Goal: Task Accomplishment & Management: Manage account settings

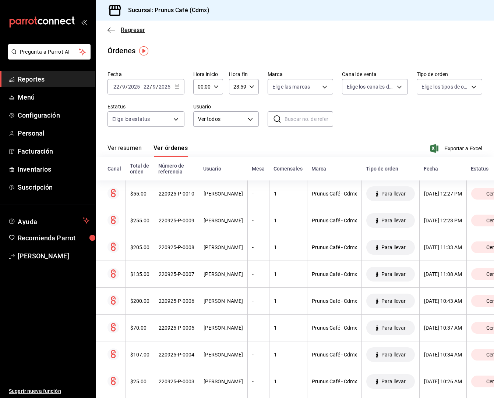
click at [116, 28] on span "Regresar" at bounding box center [126, 29] width 38 height 7
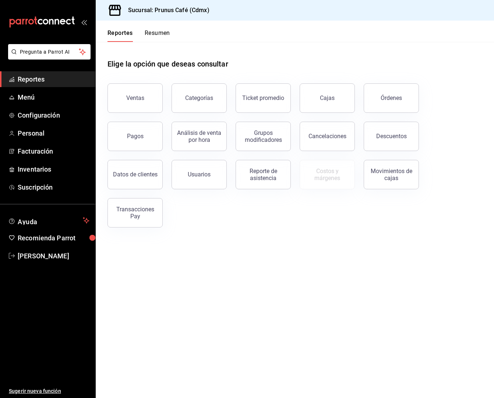
click at [156, 32] on button "Resumen" at bounding box center [157, 35] width 25 height 13
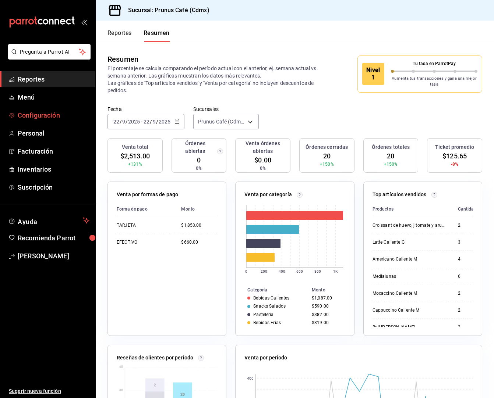
click at [34, 117] on span "Configuración" at bounding box center [54, 115] width 72 height 10
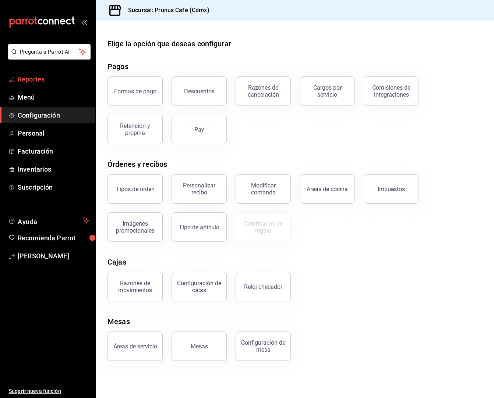
click at [34, 79] on span "Reportes" at bounding box center [54, 79] width 72 height 10
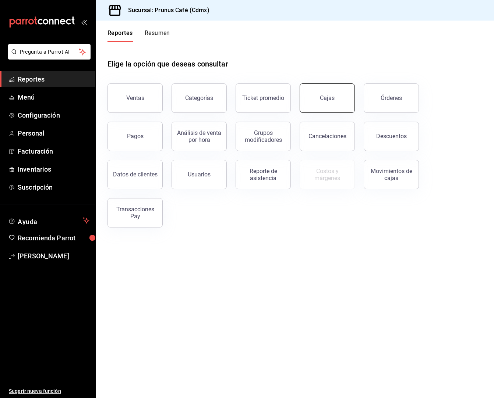
click at [328, 113] on div "Cancelaciones" at bounding box center [323, 132] width 64 height 38
click at [329, 109] on link "Cajas" at bounding box center [326, 98] width 55 height 29
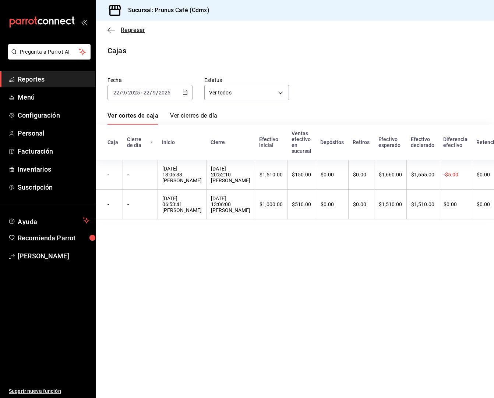
click at [109, 29] on icon "button" at bounding box center [110, 30] width 7 height 7
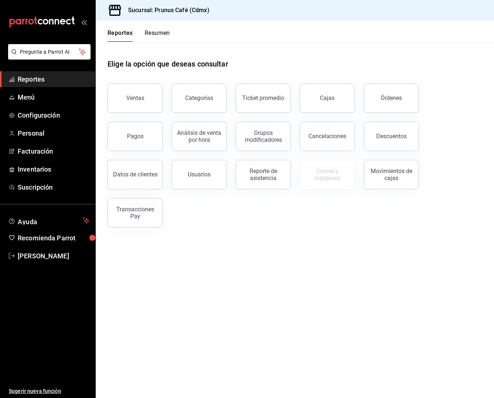
click at [153, 35] on button "Resumen" at bounding box center [157, 35] width 25 height 13
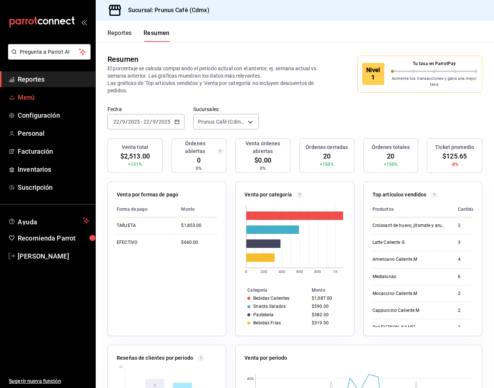
click at [30, 100] on span "Menú" at bounding box center [54, 97] width 72 height 10
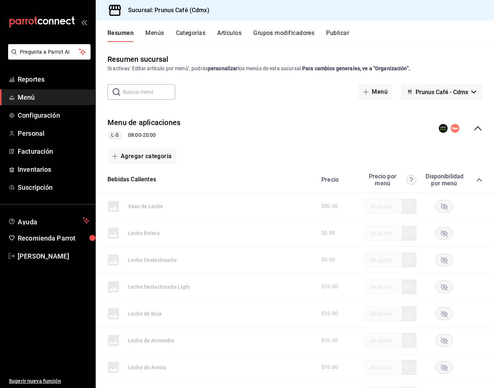
click at [217, 30] on div "Resumen Menús Categorías Artículos Grupos modificadores Publicar" at bounding box center [300, 35] width 386 height 13
click at [227, 33] on button "Artículos" at bounding box center [229, 35] width 24 height 13
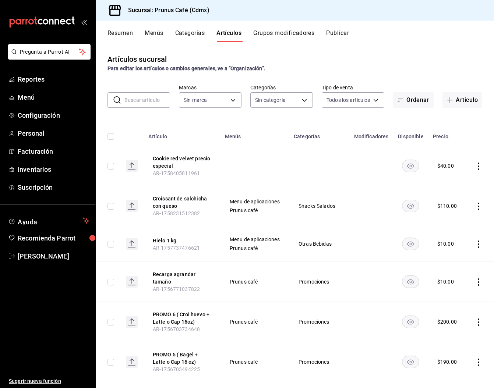
type input "63e64631-4459-4835-8979-3e82d6f96fc5"
type input "e1452255-c666-4179-b838-147536747730,41c68035-e31d-477a-8f25-1fa5632ed907,ff41e…"
click at [465, 102] on button "Artículo" at bounding box center [462, 99] width 40 height 15
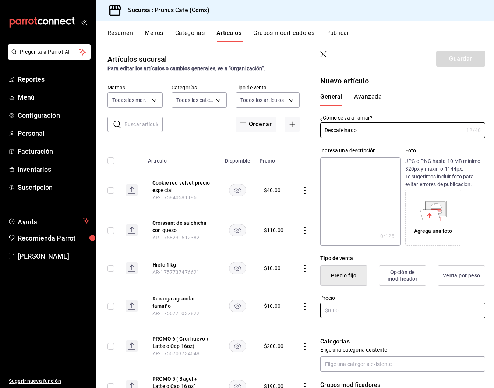
type input "Descafeinado"
click at [373, 313] on input "text" at bounding box center [402, 310] width 165 height 15
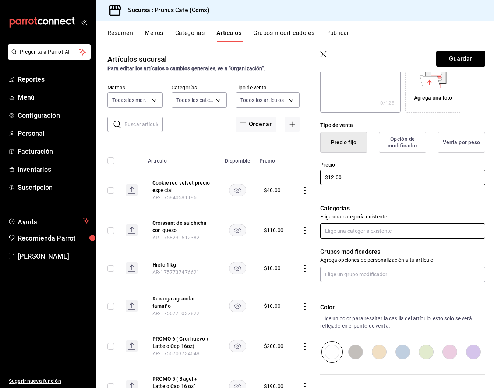
scroll to position [133, 0]
type input "$12.00"
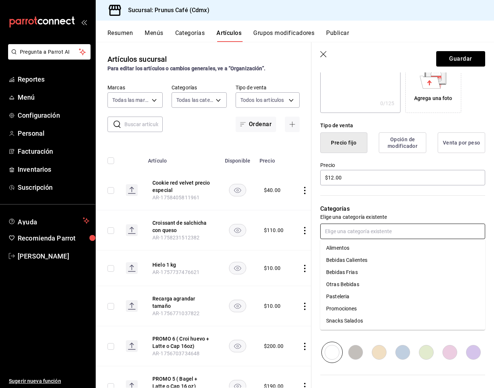
click at [338, 231] on input "text" at bounding box center [402, 231] width 165 height 15
click at [349, 260] on li "Bebidas Calientes" at bounding box center [402, 260] width 165 height 12
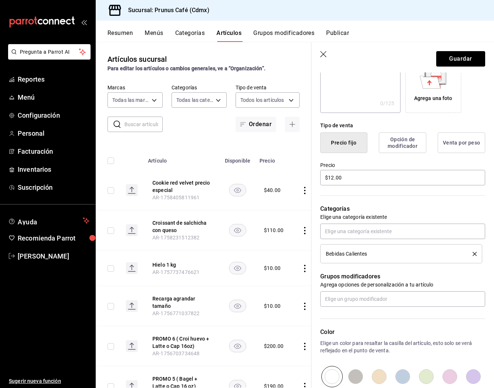
click at [377, 223] on div "Categorías Elige una categoría existente Bebidas Calientes" at bounding box center [398, 225] width 174 height 77
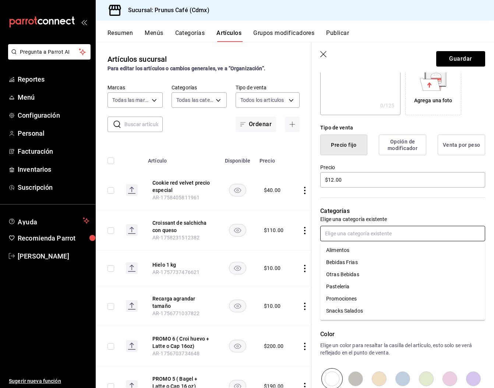
click at [373, 232] on input "text" at bounding box center [402, 233] width 165 height 15
click at [344, 260] on li "Bebidas Frias" at bounding box center [402, 262] width 165 height 12
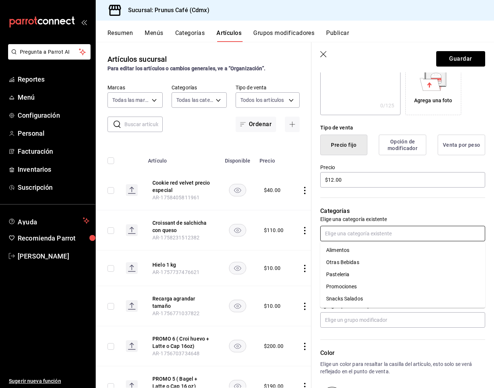
click at [354, 232] on input "text" at bounding box center [402, 233] width 165 height 15
click at [348, 288] on li "Promociones" at bounding box center [402, 287] width 165 height 12
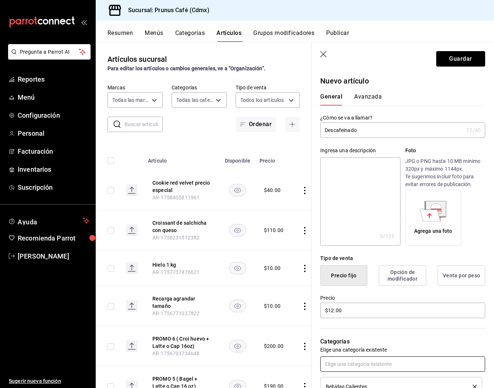
scroll to position [0, 0]
click at [459, 61] on button "Guardar" at bounding box center [460, 58] width 49 height 15
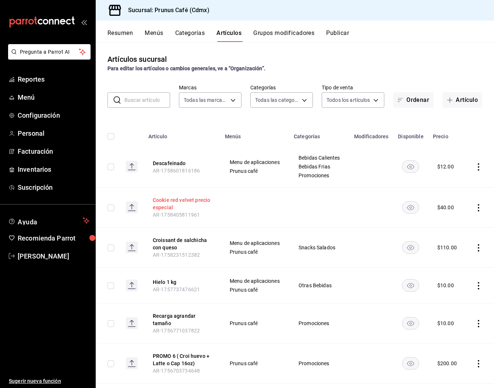
click at [199, 202] on button "Cookie red velvet precio especial" at bounding box center [182, 203] width 59 height 15
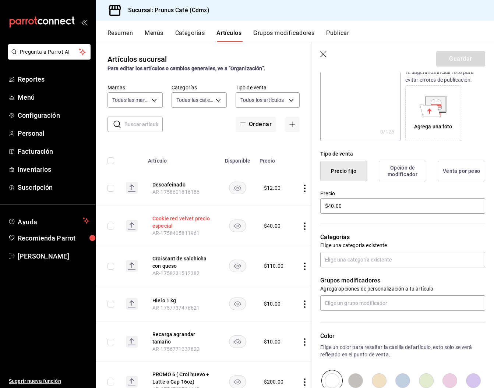
click at [195, 223] on button "Cookie red velvet precio especial" at bounding box center [181, 222] width 59 height 15
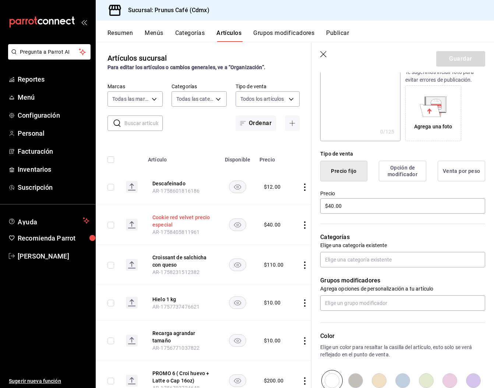
scroll to position [0, 1]
click at [322, 52] on icon "button" at bounding box center [323, 54] width 7 height 7
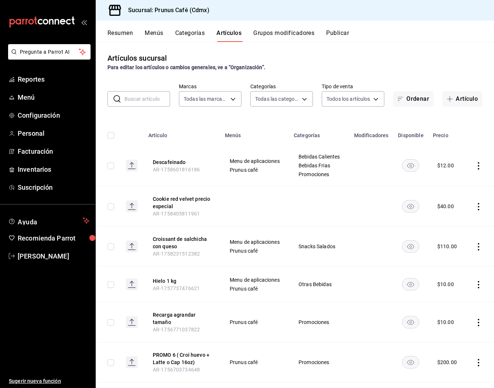
click at [479, 205] on icon "actions" at bounding box center [478, 206] width 7 height 7
click at [452, 253] on span "Eliminar" at bounding box center [456, 254] width 19 height 6
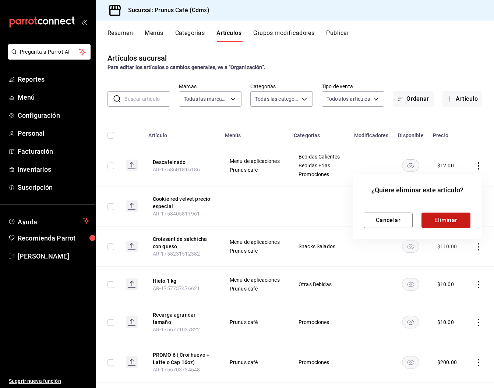
click at [448, 221] on button "Eliminar" at bounding box center [445, 220] width 49 height 15
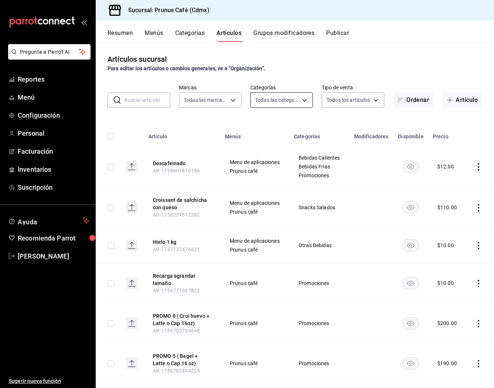
click at [286, 97] on body "Pregunta a Parrot AI Reportes Menú Configuración Personal Facturación Inventari…" at bounding box center [247, 194] width 494 height 388
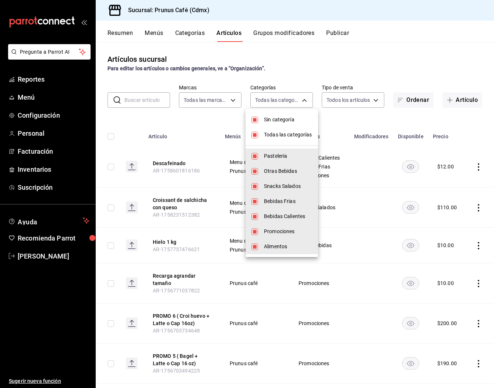
click at [254, 118] on input "checkbox" at bounding box center [254, 120] width 7 height 7
checkbox input "false"
click at [254, 135] on input "checkbox" at bounding box center [254, 135] width 7 height 7
checkbox input "false"
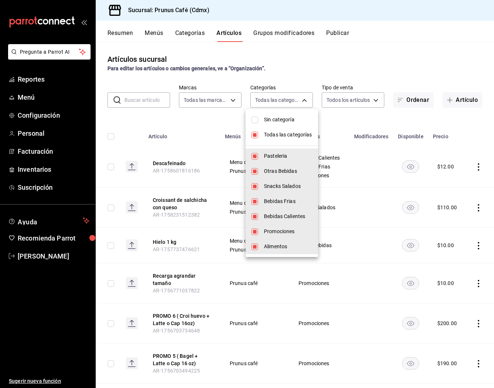
checkbox input "false"
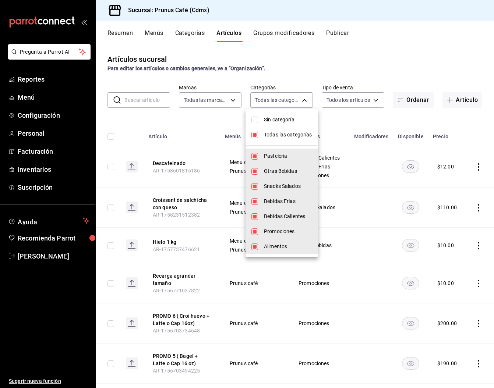
checkbox input "false"
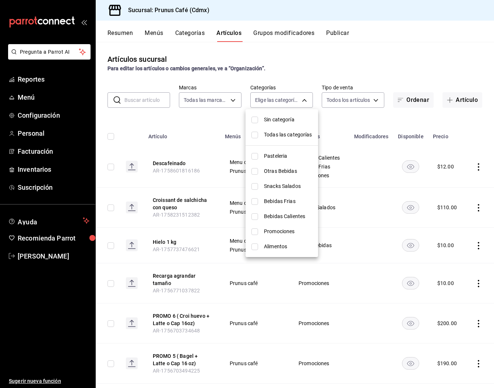
click at [253, 233] on input "checkbox" at bounding box center [254, 231] width 7 height 7
checkbox input "true"
type input "78c18f87-bc69-433c-9f26-15296a0e8ad4"
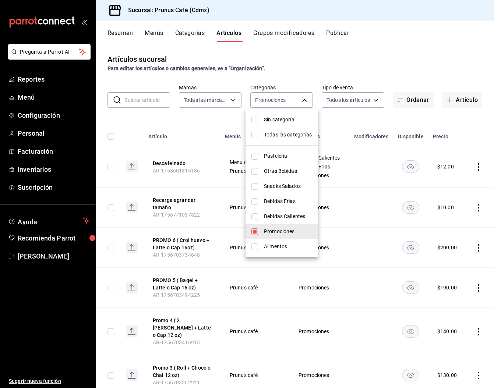
click at [400, 66] on div at bounding box center [247, 194] width 494 height 388
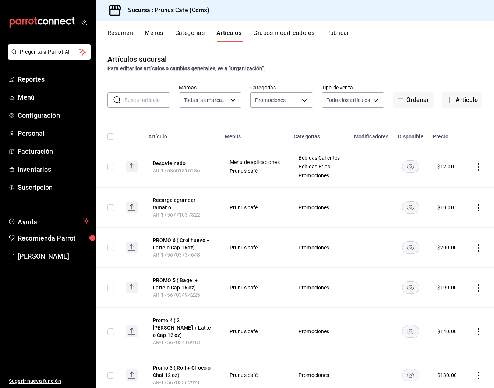
click at [145, 33] on button "Menús" at bounding box center [154, 35] width 18 height 13
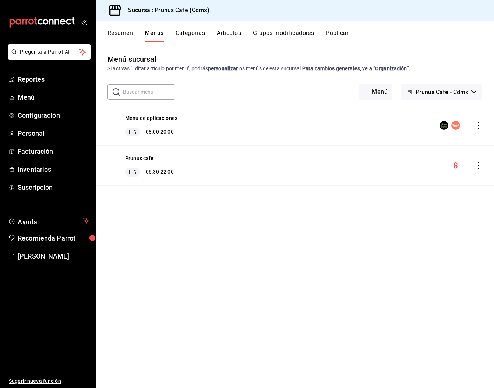
click at [109, 32] on button "Resumen" at bounding box center [119, 35] width 25 height 13
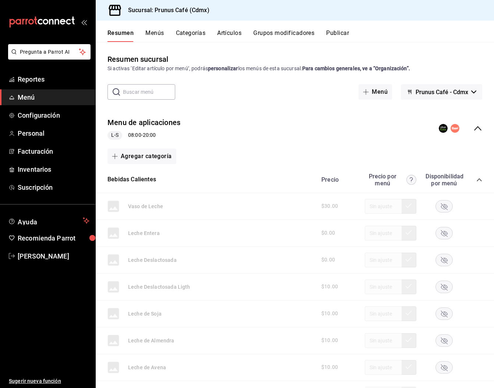
click at [152, 31] on button "Menús" at bounding box center [154, 35] width 18 height 13
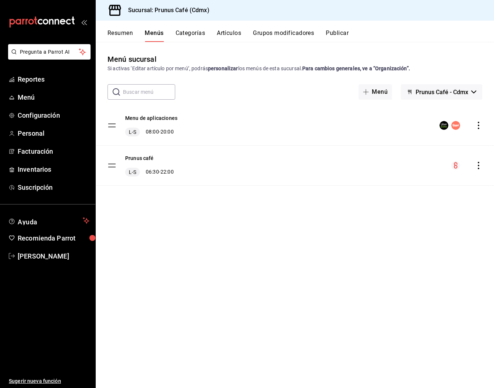
click at [187, 31] on button "Categorías" at bounding box center [190, 35] width 30 height 13
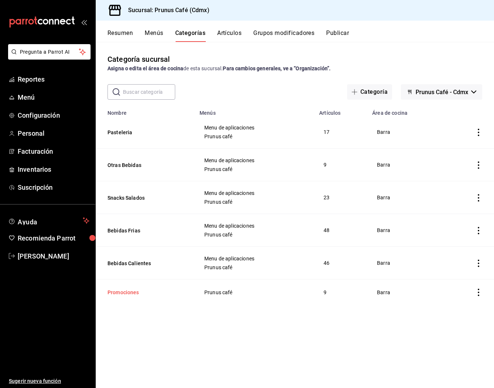
click at [124, 292] on button "Promociones" at bounding box center [144, 292] width 74 height 7
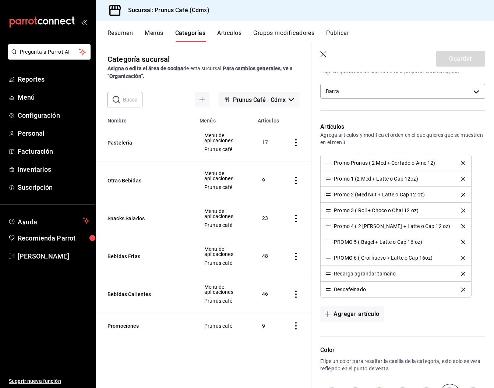
scroll to position [179, 0]
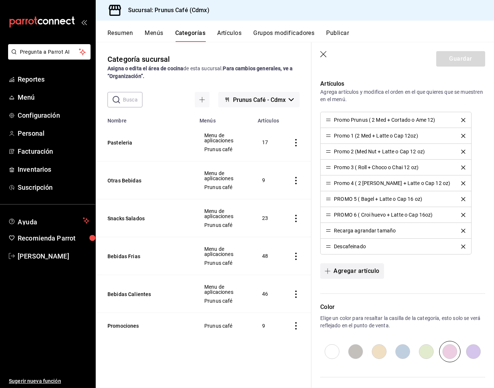
click at [340, 270] on button "Agregar artículo" at bounding box center [351, 270] width 63 height 15
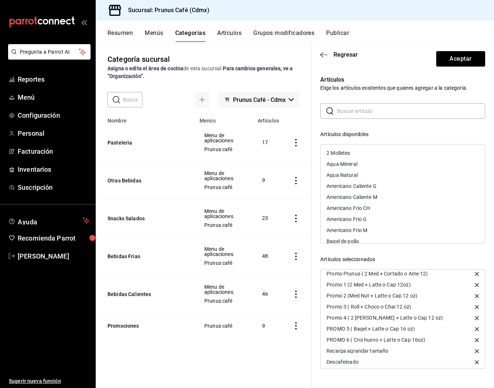
scroll to position [6, 0]
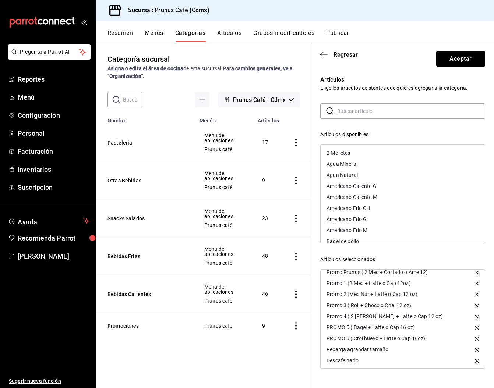
click at [225, 32] on button "Artículos" at bounding box center [229, 35] width 24 height 13
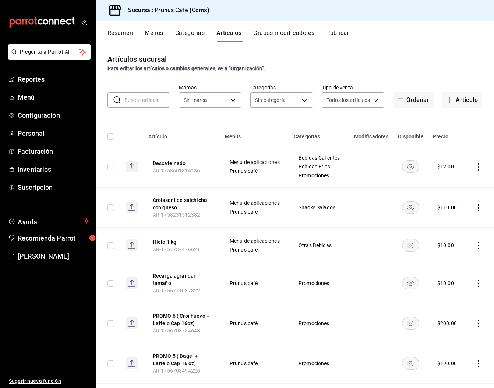
type input "63e64631-4459-4835-8979-3e82d6f96fc5"
type input "e1452255-c666-4179-b838-147536747730,41c68035-e31d-477a-8f25-1fa5632ed907,ff41e…"
click at [180, 31] on button "Categorías" at bounding box center [190, 35] width 30 height 13
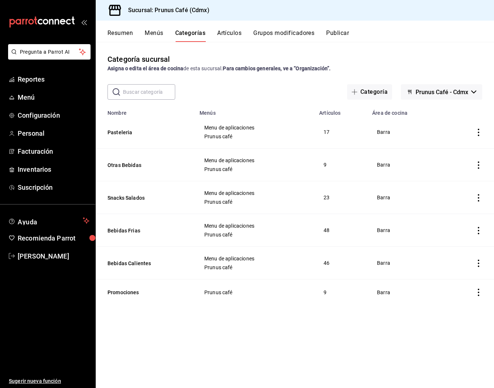
click at [227, 32] on button "Artículos" at bounding box center [229, 35] width 24 height 13
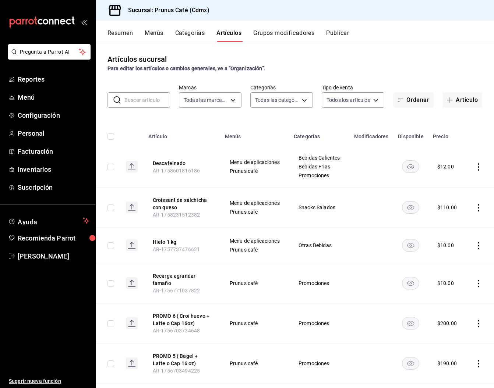
type input "63e64631-4459-4835-8979-3e82d6f96fc5"
type input "e1452255-c666-4179-b838-147536747730,41c68035-e31d-477a-8f25-1fa5632ed907,ff41e…"
click at [287, 102] on body "Pregunta a Parrot AI Reportes Menú Configuración Personal Facturación Inventari…" at bounding box center [247, 194] width 494 height 388
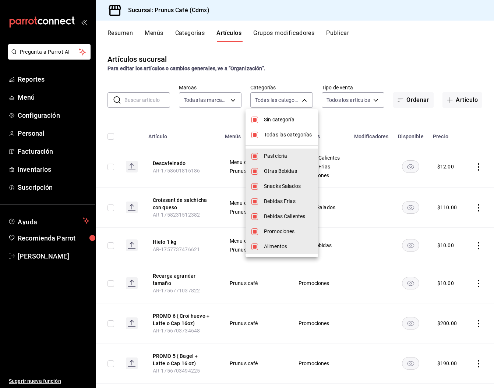
click at [271, 116] on span "Sin categoría" at bounding box center [288, 120] width 48 height 8
checkbox input "false"
click at [268, 131] on span "Todas las categorías" at bounding box center [288, 135] width 48 height 8
checkbox input "false"
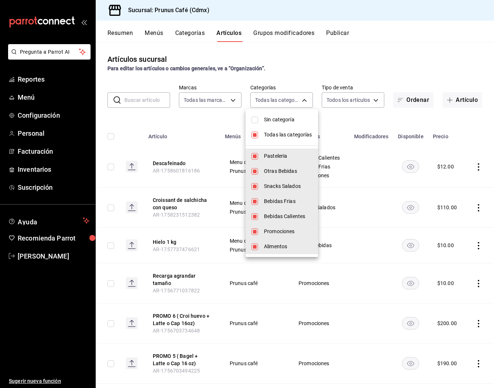
checkbox input "false"
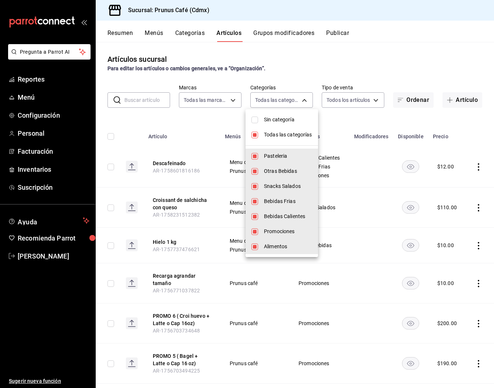
checkbox input "false"
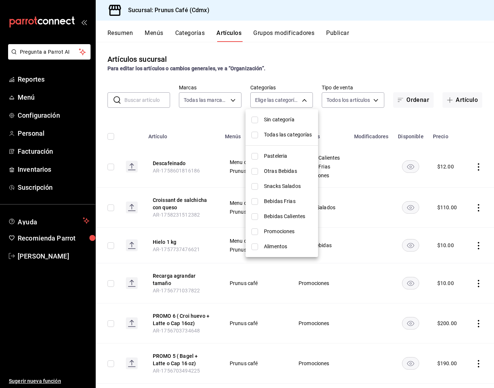
click at [255, 200] on input "checkbox" at bounding box center [254, 201] width 7 height 7
checkbox input "true"
type input "9d5e582e-adf5-4d18-b38c-252dfac973dd"
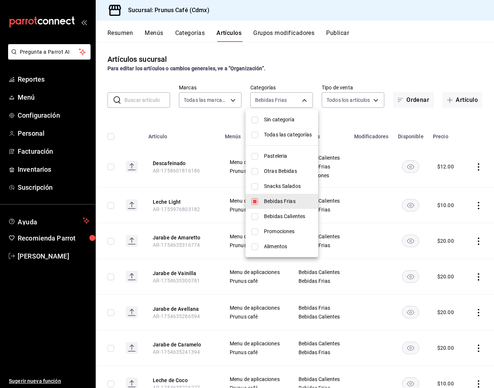
click at [253, 217] on input "checkbox" at bounding box center [254, 216] width 7 height 7
checkbox input "true"
type input "9d5e582e-adf5-4d18-b38c-252dfac973dd,9e4bc9ac-700f-4a43-b37a-931fdf5c6112"
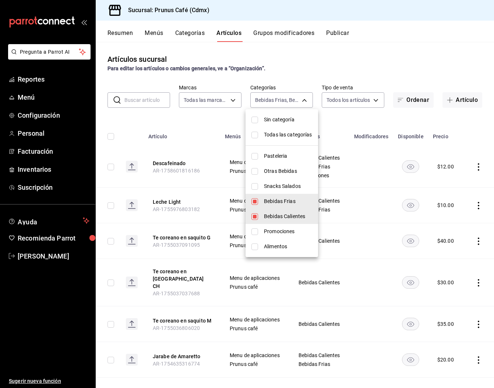
click at [214, 123] on div at bounding box center [247, 194] width 494 height 388
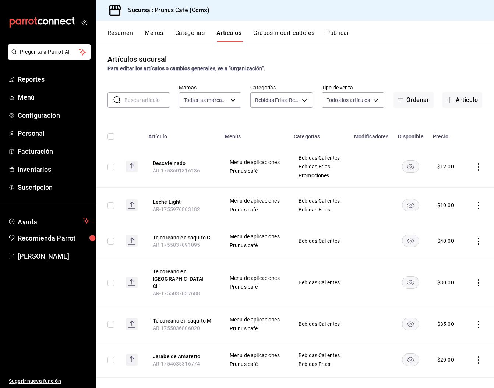
click at [480, 205] on icon "actions" at bounding box center [478, 205] width 7 height 7
click at [451, 218] on li "Editar" at bounding box center [449, 222] width 44 height 15
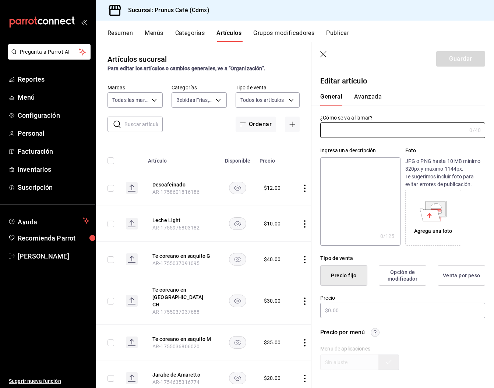
type input "Leche Light"
type input "$10.00"
type input "AR-1755976803182"
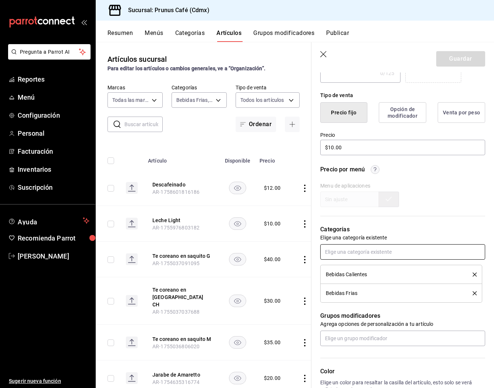
scroll to position [156, 0]
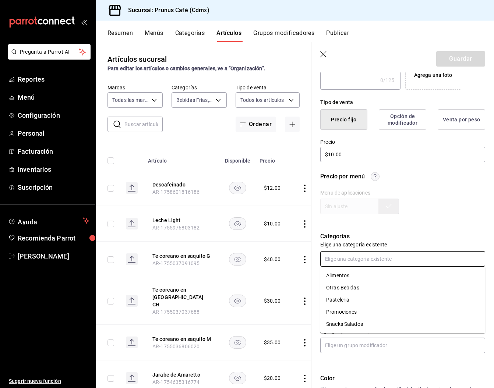
click at [376, 259] on input "text" at bounding box center [402, 258] width 165 height 15
click at [354, 313] on li "Promociones" at bounding box center [402, 312] width 165 height 12
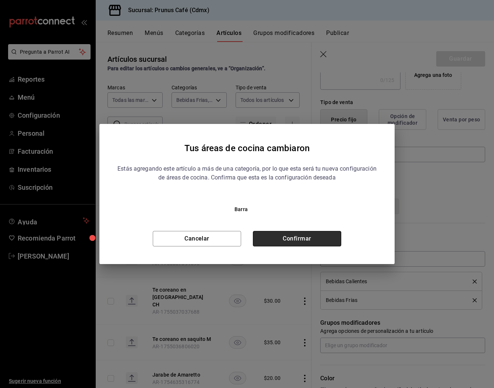
click at [300, 241] on button "Confirmar" at bounding box center [297, 238] width 88 height 15
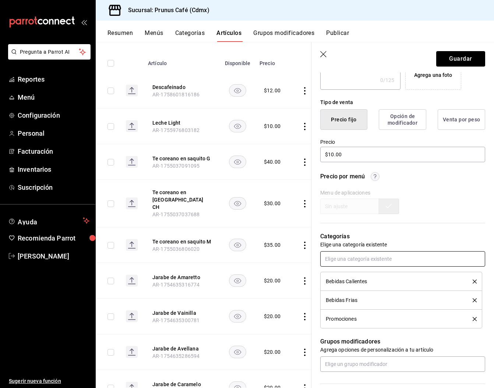
scroll to position [98, 0]
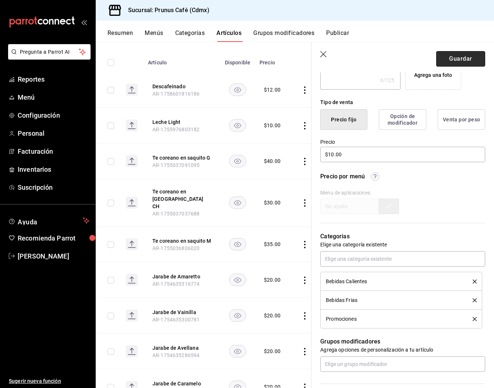
click at [443, 58] on button "Guardar" at bounding box center [460, 58] width 49 height 15
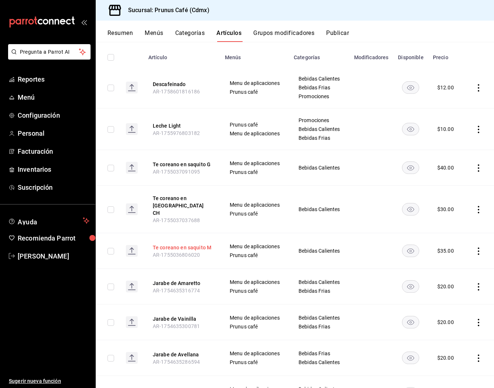
scroll to position [89, 0]
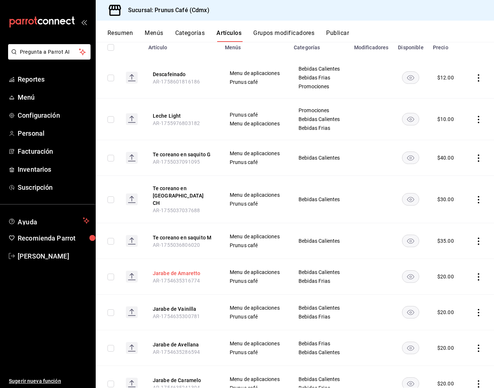
click at [161, 270] on button "Jarabe de Amaretto" at bounding box center [182, 273] width 59 height 7
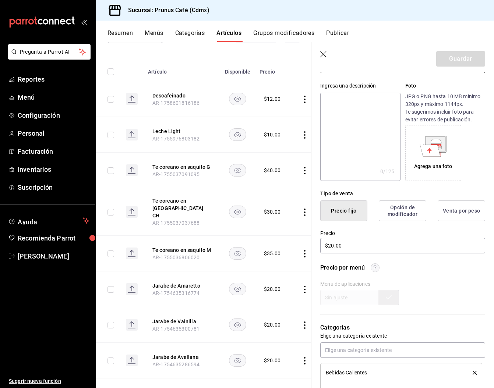
scroll to position [134, 0]
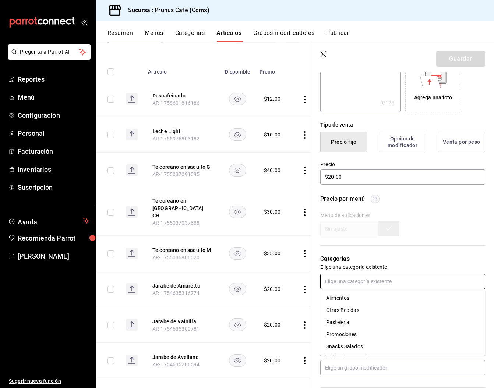
click at [362, 280] on input "text" at bounding box center [402, 281] width 165 height 15
click at [343, 333] on li "Promociones" at bounding box center [402, 335] width 165 height 12
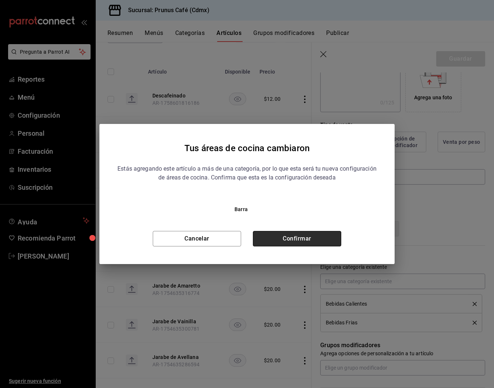
click at [325, 235] on button "Confirmar" at bounding box center [297, 238] width 88 height 15
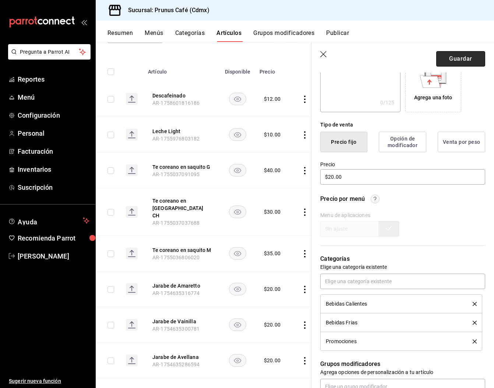
click at [453, 58] on button "Guardar" at bounding box center [460, 58] width 49 height 15
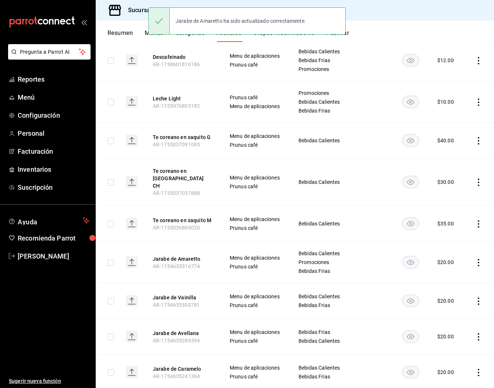
scroll to position [145, 0]
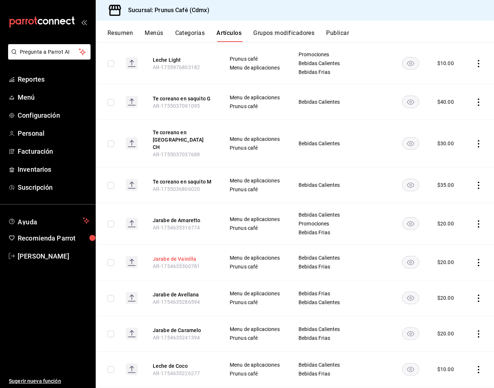
click at [189, 255] on button "Jarabe de Vainilla" at bounding box center [182, 258] width 59 height 7
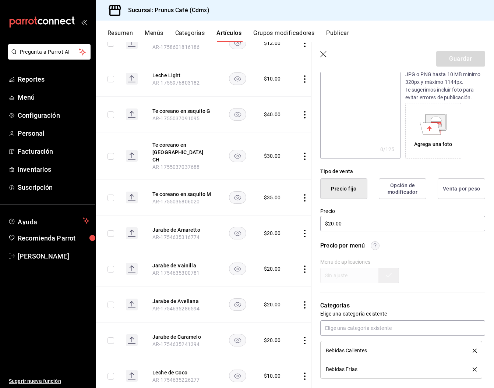
scroll to position [96, 0]
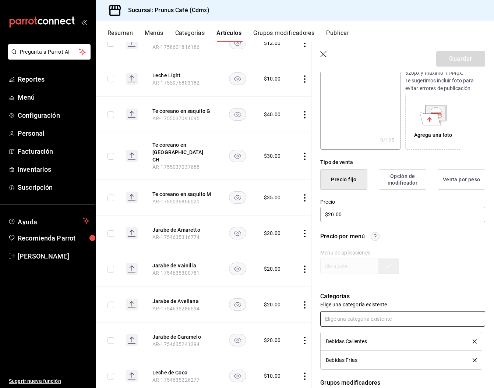
click at [386, 321] on input "text" at bounding box center [402, 318] width 165 height 15
click at [346, 290] on li "Promociones" at bounding box center [402, 290] width 165 height 12
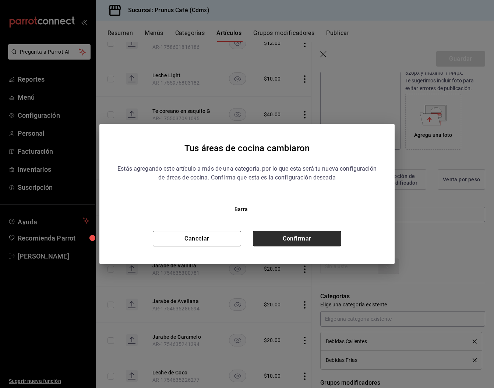
click at [333, 237] on button "Confirmar" at bounding box center [297, 238] width 88 height 15
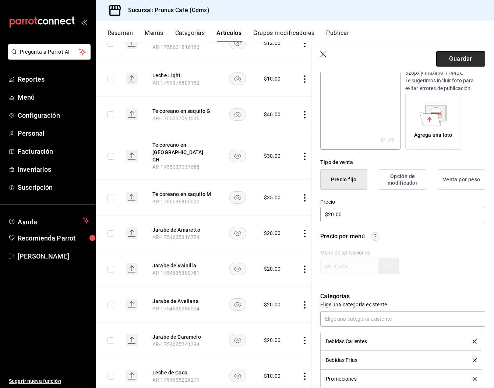
click at [444, 60] on button "Guardar" at bounding box center [460, 58] width 49 height 15
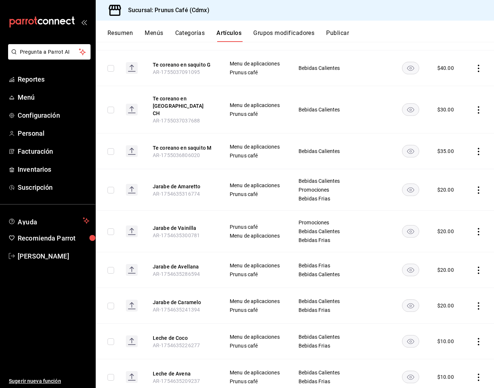
scroll to position [187, 0]
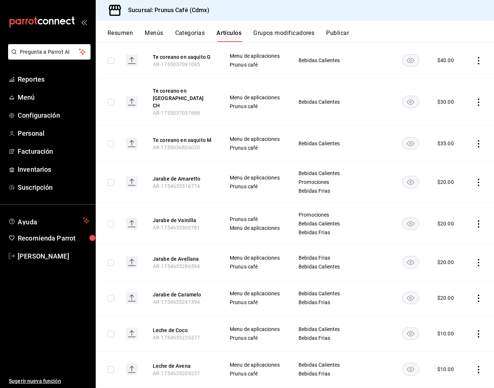
click at [177, 263] on span "AR-1754635286594" at bounding box center [176, 266] width 47 height 6
click at [180, 263] on span "AR-1754635286594" at bounding box center [176, 266] width 47 height 6
click at [182, 255] on button "Jarabe de Avellana" at bounding box center [182, 258] width 59 height 7
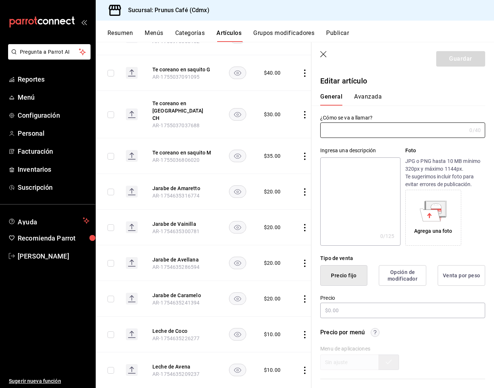
type input "Jarabe de Avellana"
type input "AR-1754635286594"
type input "$20.00"
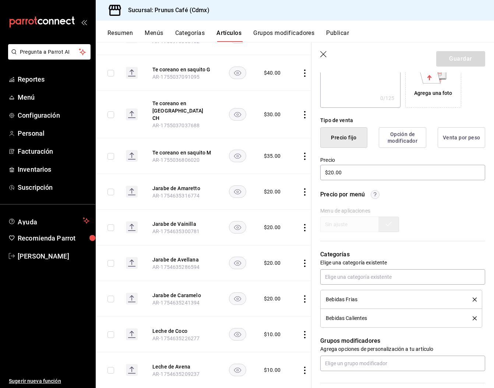
scroll to position [135, 0]
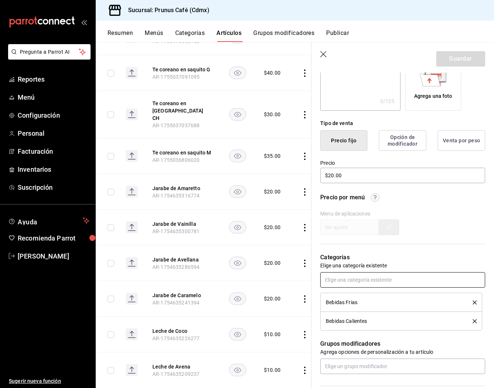
click at [354, 278] on input "text" at bounding box center [402, 279] width 165 height 15
click at [350, 336] on li "Promociones" at bounding box center [402, 333] width 165 height 12
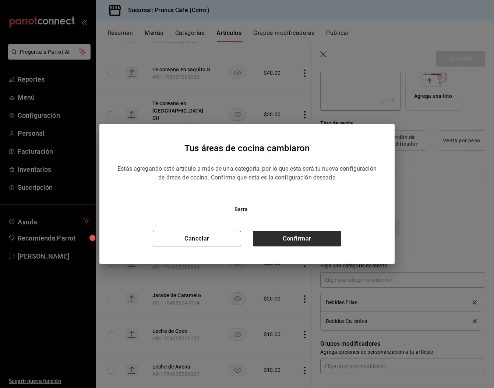
click at [321, 241] on button "Confirmar" at bounding box center [297, 238] width 88 height 15
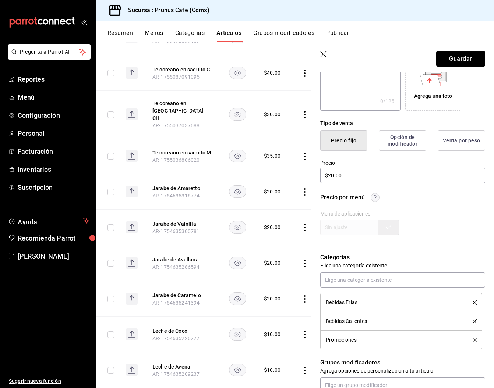
click at [452, 58] on button "Guardar" at bounding box center [460, 58] width 49 height 15
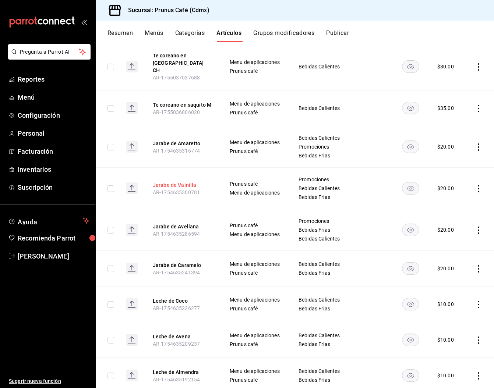
scroll to position [255, 0]
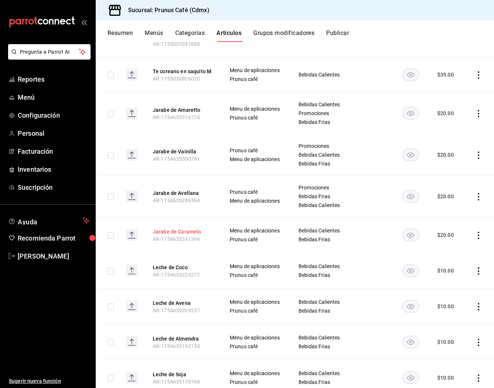
click at [181, 228] on button "Jarabe de Caramelo" at bounding box center [182, 231] width 59 height 7
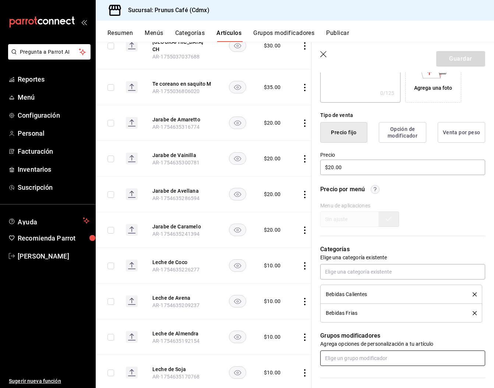
scroll to position [172, 0]
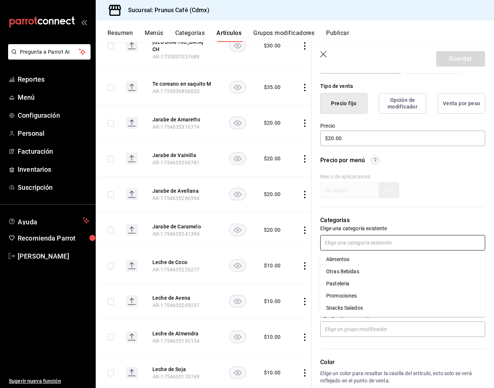
click at [351, 242] on input "text" at bounding box center [402, 242] width 165 height 15
click at [342, 297] on li "Promociones" at bounding box center [402, 296] width 165 height 12
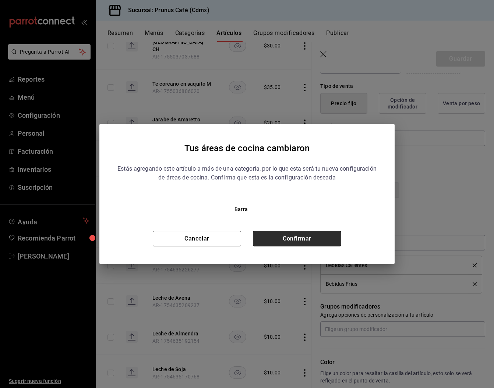
click at [334, 239] on button "Confirmar" at bounding box center [297, 238] width 88 height 15
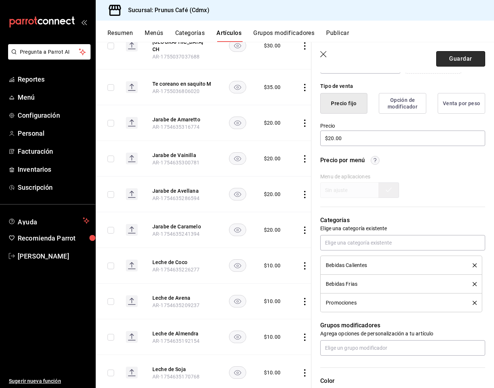
click at [462, 54] on button "Guardar" at bounding box center [460, 58] width 49 height 15
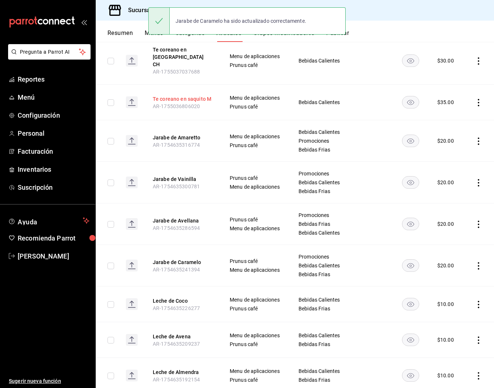
scroll to position [231, 0]
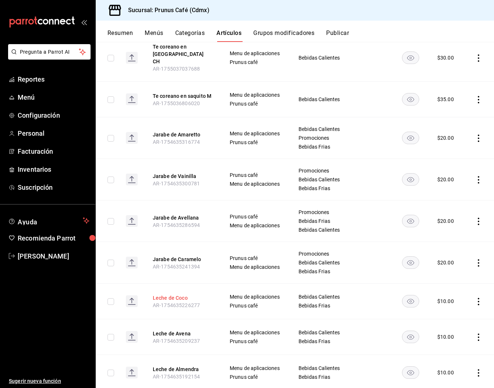
click at [174, 294] on button "Leche de Coco" at bounding box center [182, 297] width 59 height 7
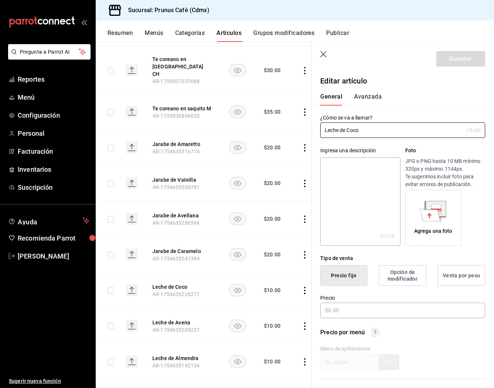
type input "$10.00"
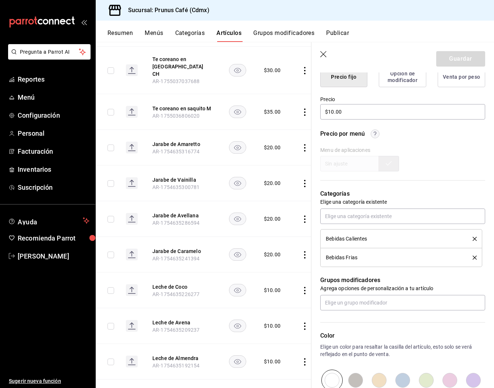
scroll to position [199, 0]
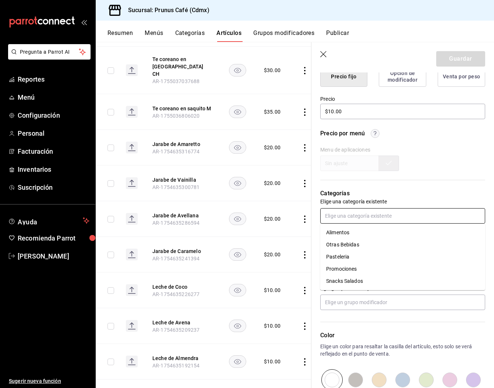
click at [368, 216] on input "text" at bounding box center [402, 215] width 165 height 15
click at [345, 268] on li "Promociones" at bounding box center [402, 269] width 165 height 12
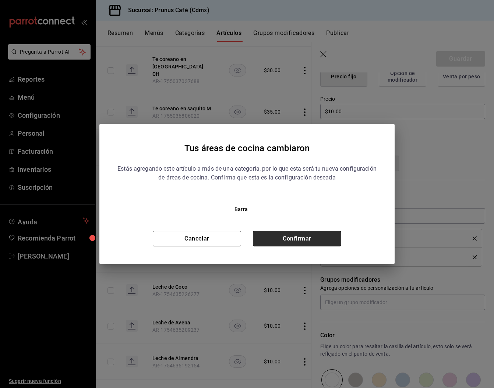
click at [278, 238] on button "Confirmar" at bounding box center [297, 238] width 88 height 15
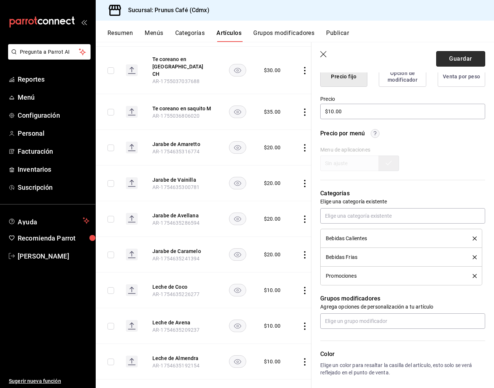
click at [451, 56] on button "Guardar" at bounding box center [460, 58] width 49 height 15
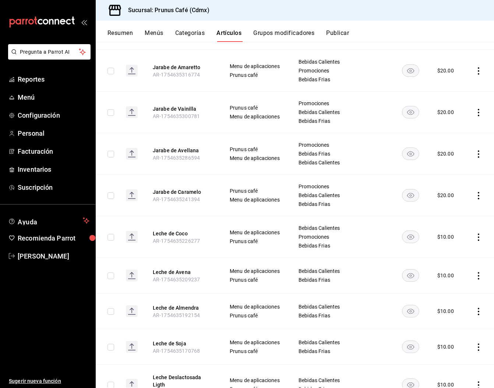
scroll to position [299, 0]
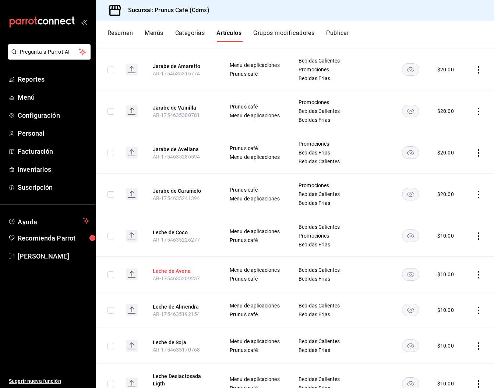
click at [176, 267] on button "Leche de Avena" at bounding box center [182, 270] width 59 height 7
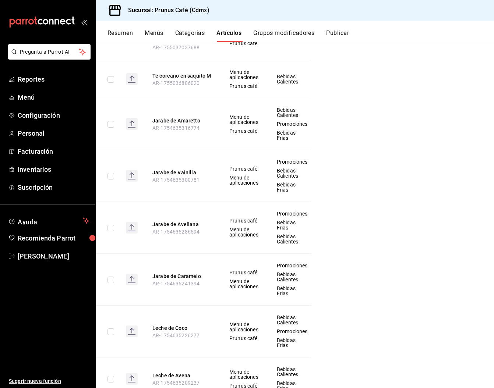
scroll to position [299, 0]
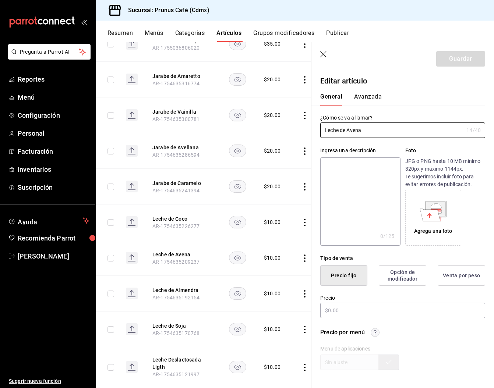
type input "$10.00"
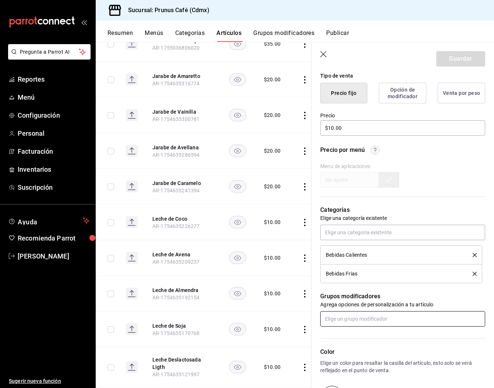
scroll to position [199, 0]
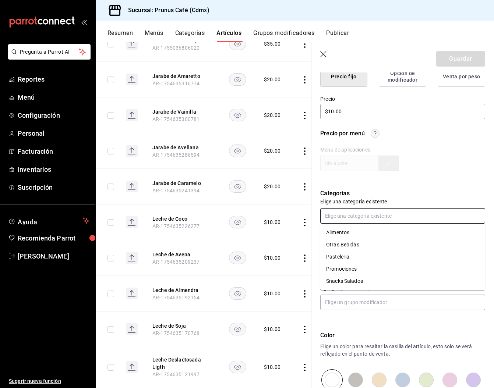
click at [366, 215] on input "text" at bounding box center [402, 215] width 165 height 15
click at [343, 270] on li "Promociones" at bounding box center [402, 269] width 165 height 12
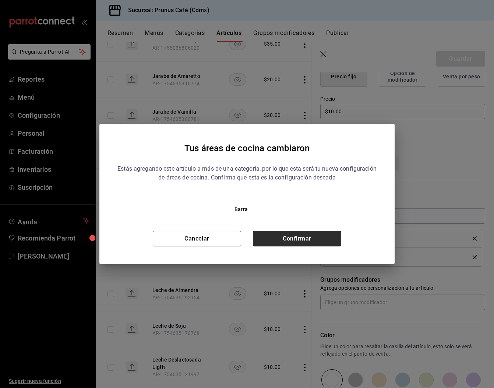
click at [315, 237] on button "Confirmar" at bounding box center [297, 238] width 88 height 15
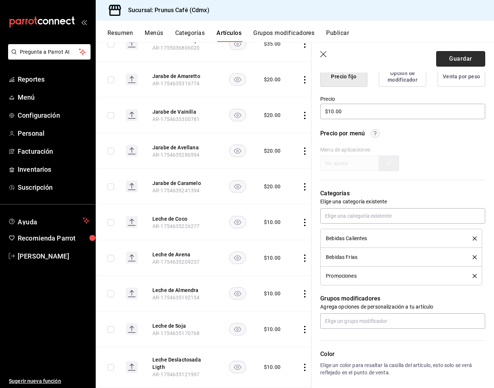
click at [454, 57] on button "Guardar" at bounding box center [460, 58] width 49 height 15
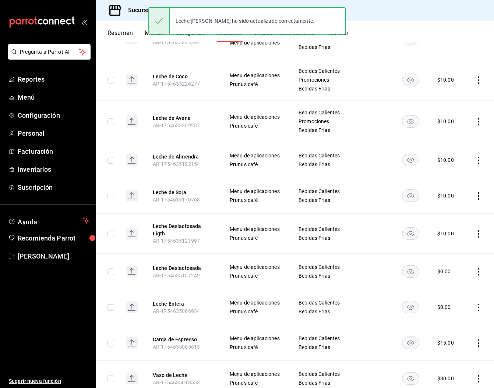
scroll to position [451, 0]
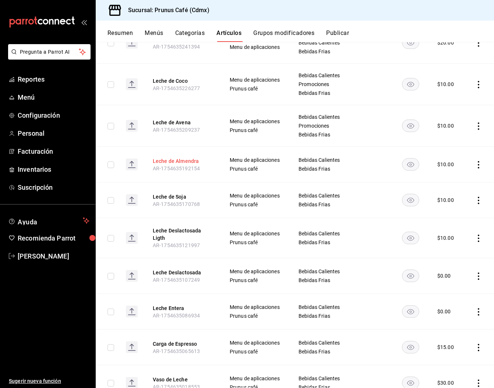
click at [171, 157] on button "Leche de Almendra" at bounding box center [182, 160] width 59 height 7
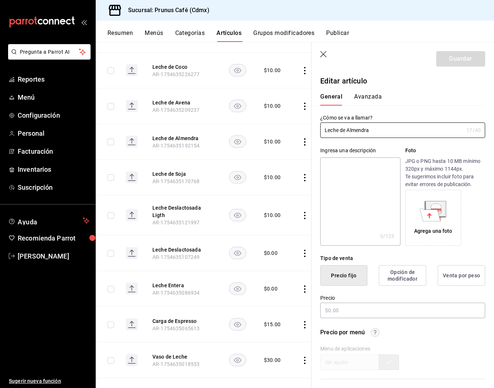
type input "$10.00"
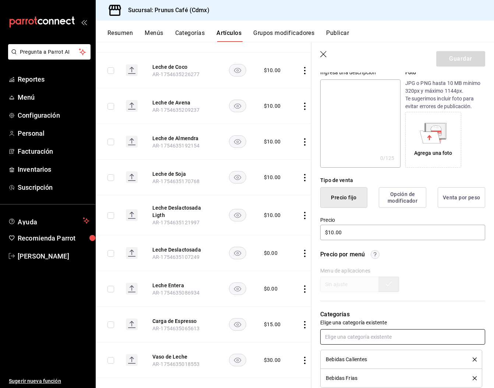
click at [357, 337] on input "text" at bounding box center [402, 336] width 165 height 15
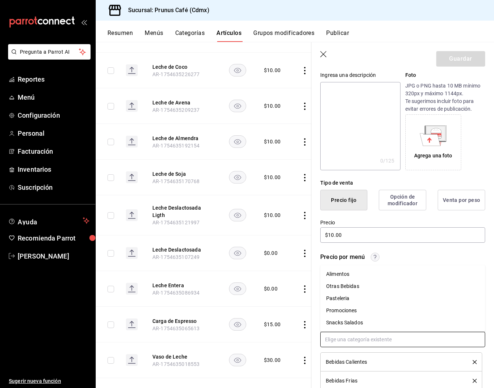
click at [347, 311] on li "Promociones" at bounding box center [402, 311] width 165 height 12
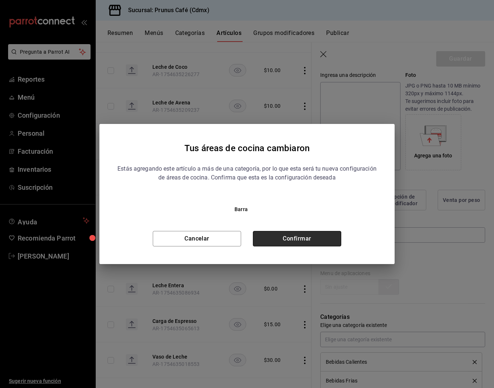
click at [316, 234] on button "Confirmar" at bounding box center [297, 238] width 88 height 15
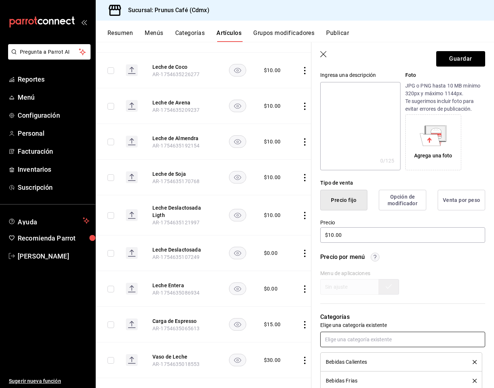
scroll to position [0, 0]
click at [458, 60] on button "Guardar" at bounding box center [460, 58] width 49 height 15
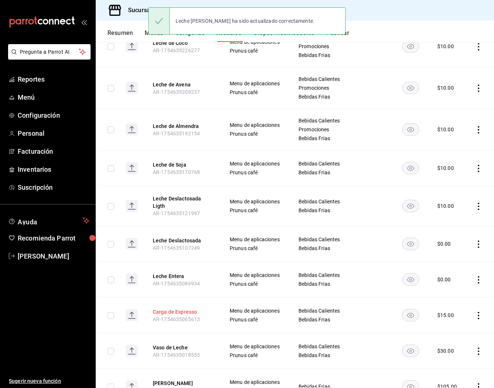
scroll to position [466, 0]
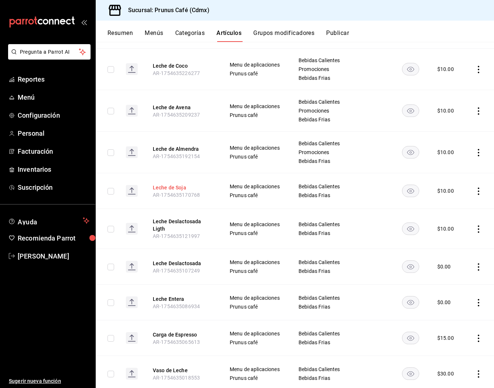
click at [158, 184] on button "Leche de Soja" at bounding box center [182, 187] width 59 height 7
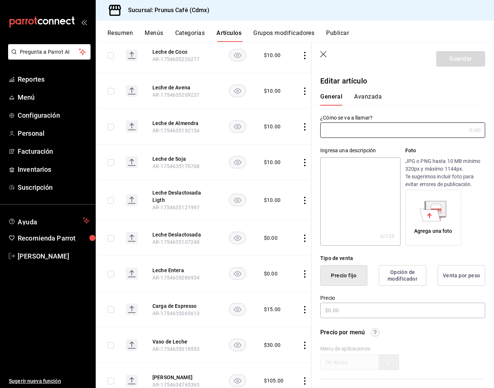
type input "Leche de Soja"
type input "$10.00"
type input "AR-1754635170768"
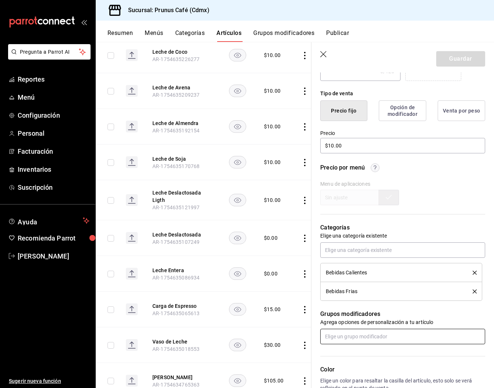
scroll to position [180, 0]
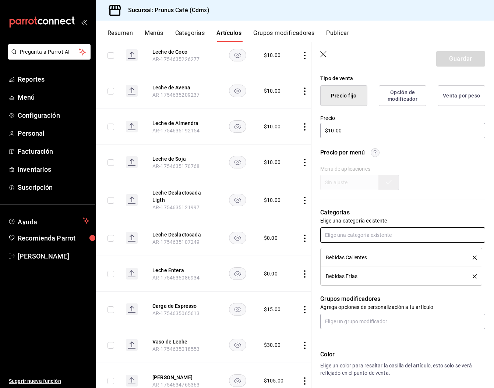
click at [352, 235] on input "text" at bounding box center [402, 234] width 165 height 15
click at [344, 284] on li "Promociones" at bounding box center [402, 288] width 165 height 12
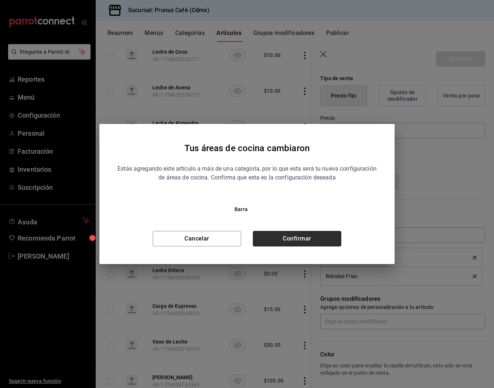
click at [325, 237] on button "Confirmar" at bounding box center [297, 238] width 88 height 15
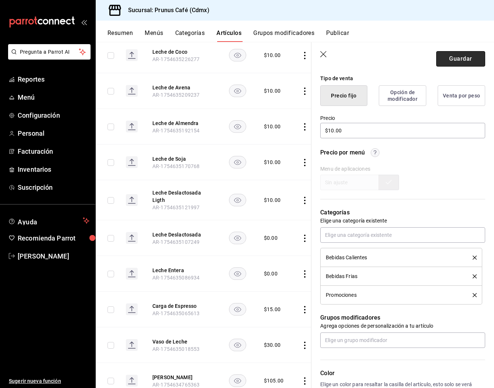
click at [471, 61] on button "Guardar" at bounding box center [460, 58] width 49 height 15
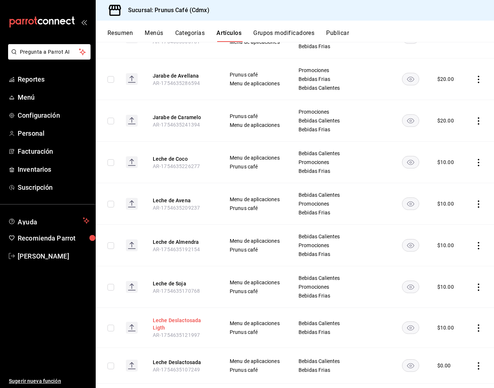
click at [180, 317] on button "Leche Deslactosada Ligth" at bounding box center [182, 324] width 59 height 15
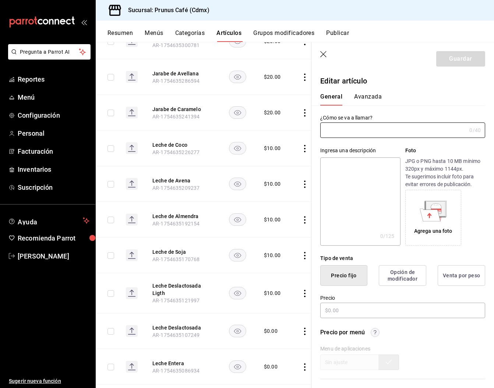
type input "Leche Deslactosada Ligth"
type input "$10.00"
type input "AR-1754635121997"
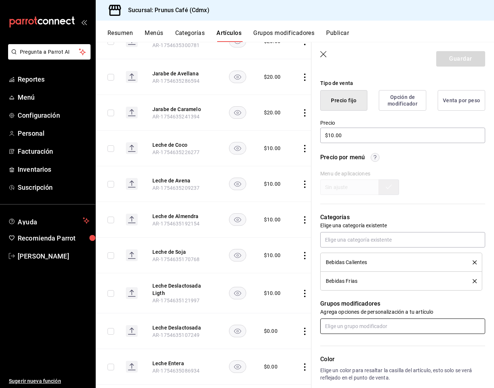
scroll to position [178, 0]
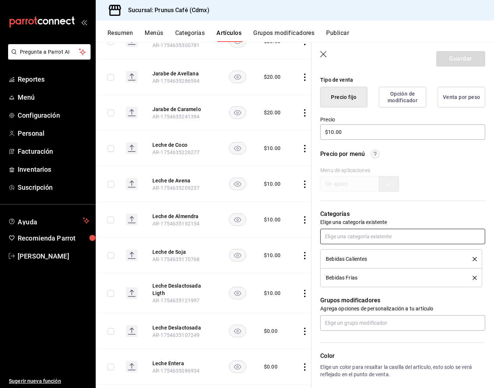
click at [362, 239] on input "text" at bounding box center [402, 236] width 165 height 15
click at [353, 289] on li "Promociones" at bounding box center [402, 290] width 165 height 12
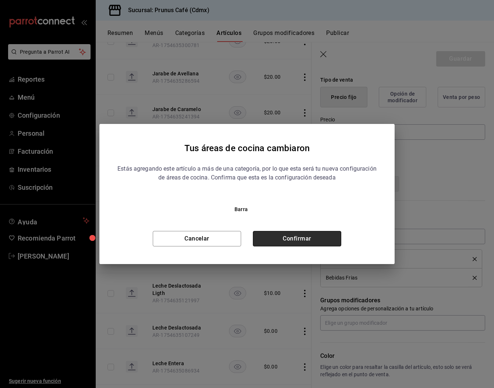
click at [312, 242] on button "Confirmar" at bounding box center [297, 238] width 88 height 15
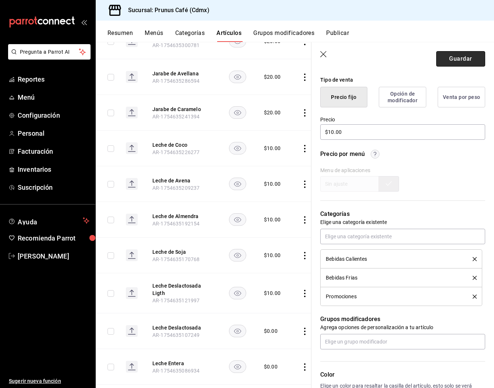
click at [456, 58] on button "Guardar" at bounding box center [460, 58] width 49 height 15
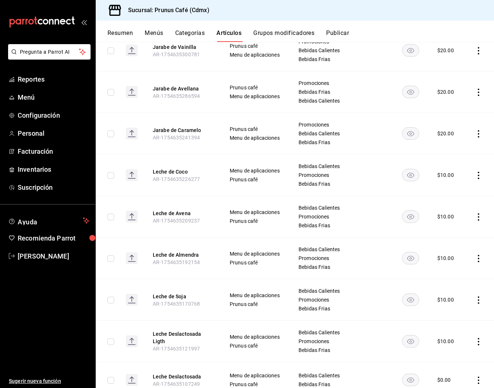
scroll to position [447, 0]
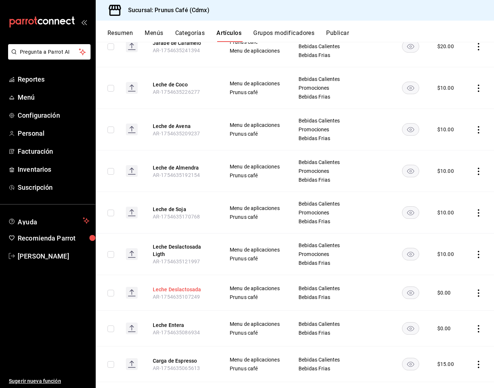
click at [188, 286] on button "Leche Deslactosada" at bounding box center [182, 289] width 59 height 7
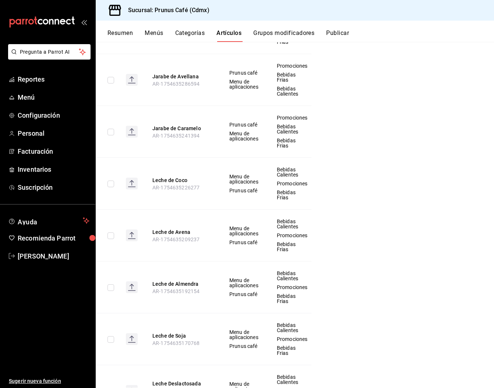
scroll to position [444, 0]
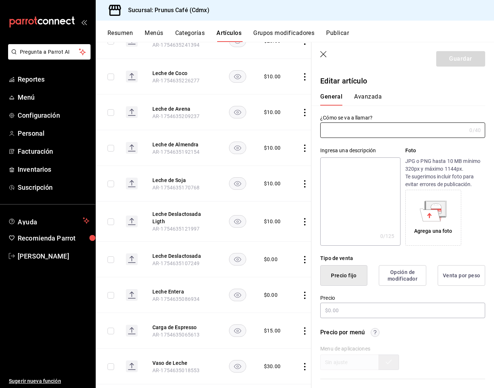
type input "Leche Deslactosada"
type input "$0.00"
type input "AR-1754635107249"
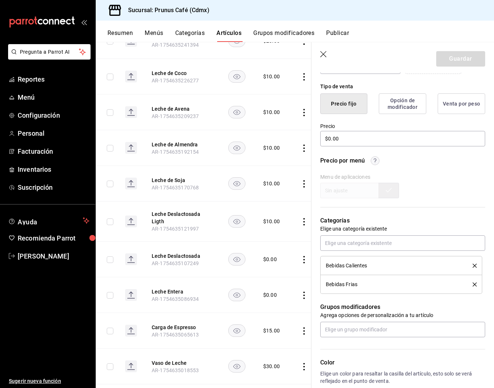
scroll to position [202, 0]
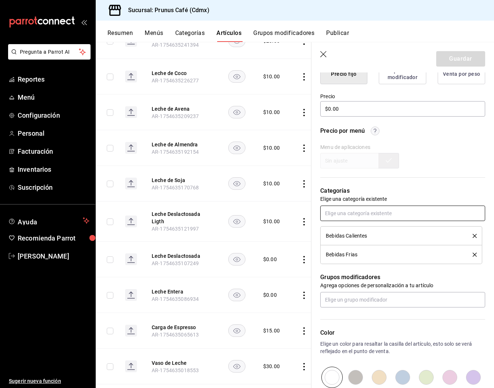
click at [349, 209] on input "text" at bounding box center [402, 213] width 165 height 15
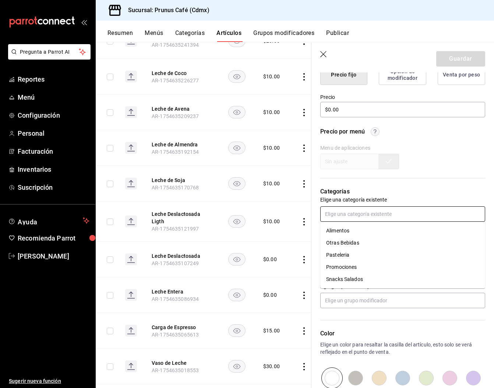
click at [342, 267] on li "Promociones" at bounding box center [402, 267] width 165 height 12
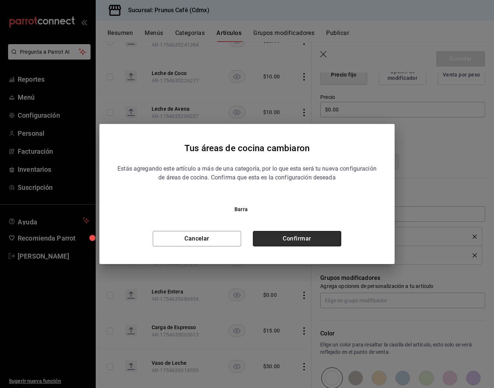
click at [302, 238] on button "Confirmar" at bounding box center [297, 238] width 88 height 15
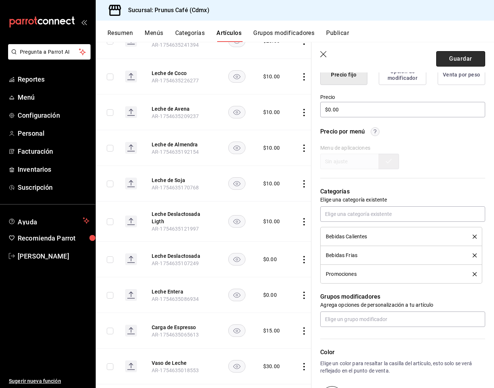
click at [465, 56] on button "Guardar" at bounding box center [460, 58] width 49 height 15
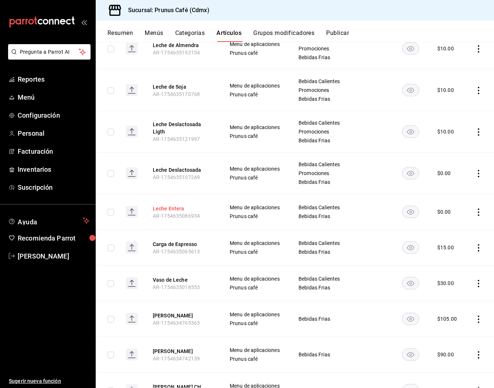
click at [173, 205] on button "Leche Entera" at bounding box center [182, 208] width 59 height 7
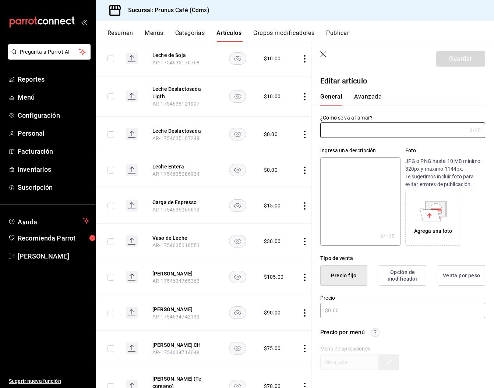
type input "Leche Entera"
type input "AR-1754635086934"
type input "$0.00"
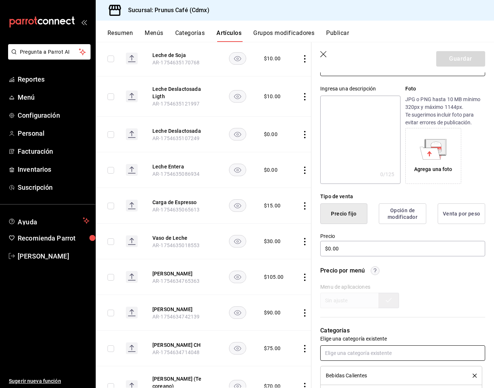
scroll to position [77, 0]
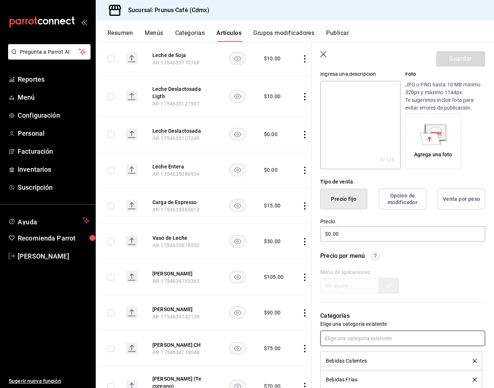
click at [365, 336] on input "text" at bounding box center [402, 338] width 165 height 15
click at [344, 310] on li "Promociones" at bounding box center [402, 310] width 165 height 12
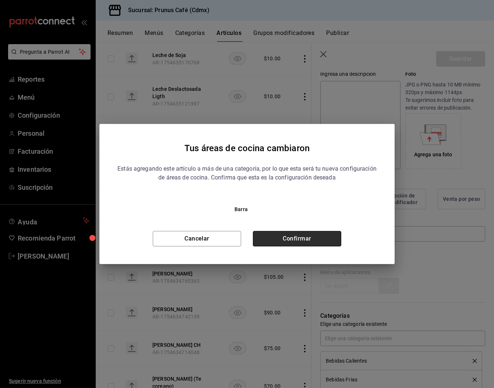
click at [324, 239] on button "Confirmar" at bounding box center [297, 238] width 88 height 15
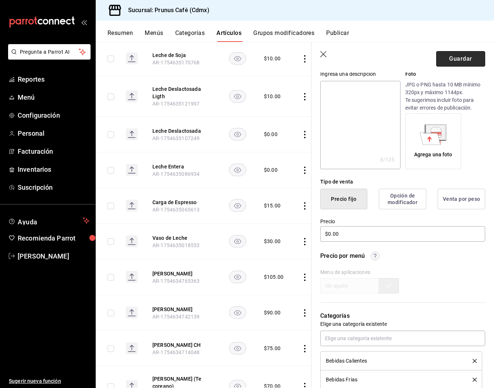
click at [457, 61] on button "Guardar" at bounding box center [460, 58] width 49 height 15
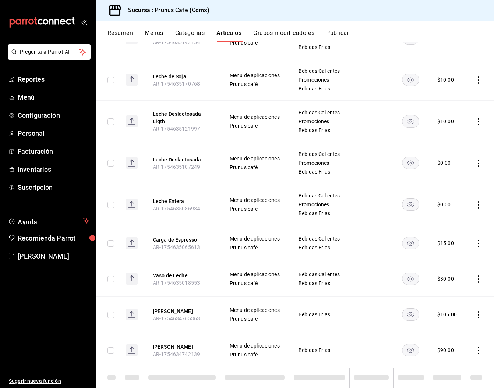
scroll to position [588, 0]
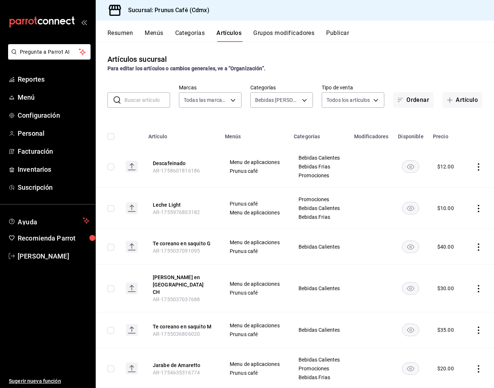
scroll to position [599, 0]
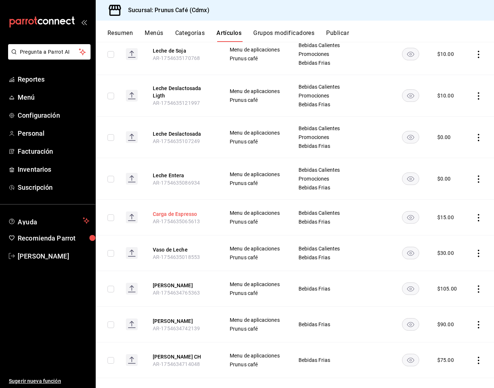
click at [185, 210] on th "Carga de Espresso AR-1754635065613" at bounding box center [182, 218] width 77 height 36
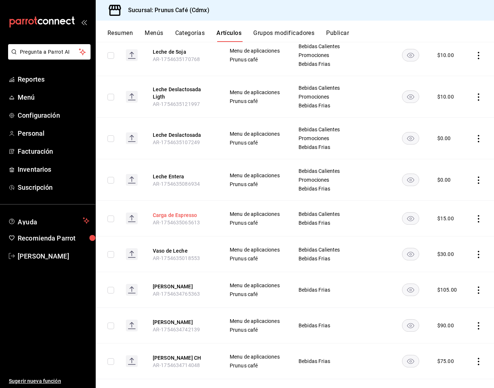
click at [185, 212] on button "Carga de Espresso" at bounding box center [182, 215] width 59 height 7
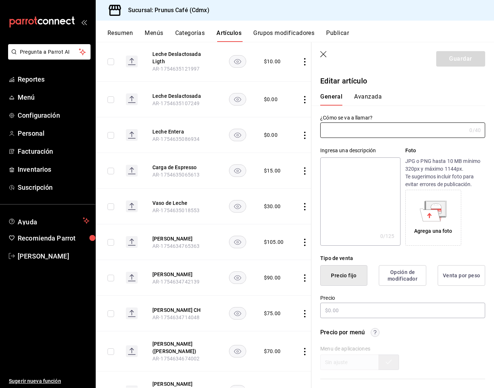
type input "Carga de Espresso"
type textarea "Espresso"
type textarea "x"
type input "$15.00"
type input "AR-1754635065613"
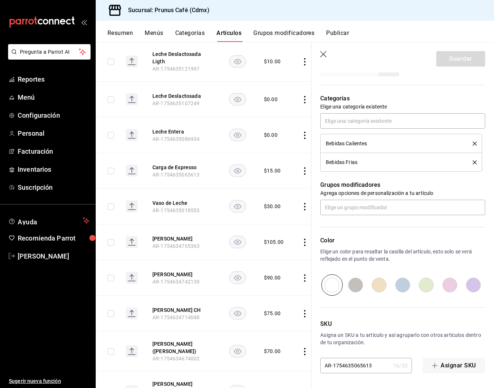
scroll to position [294, 0]
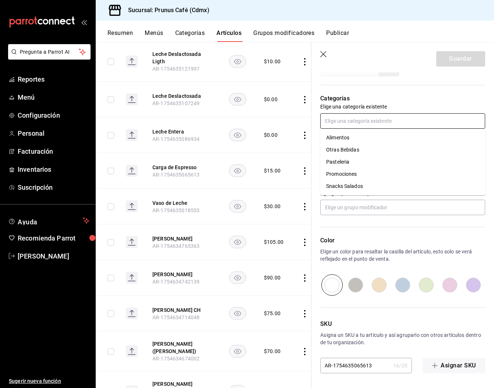
click at [347, 124] on input "text" at bounding box center [402, 120] width 165 height 15
click at [349, 175] on li "Promociones" at bounding box center [402, 174] width 165 height 12
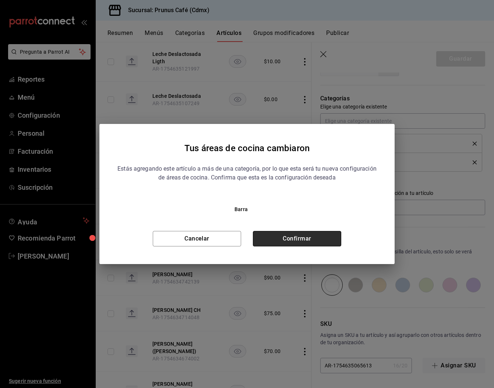
click at [317, 237] on button "Confirmar" at bounding box center [297, 238] width 88 height 15
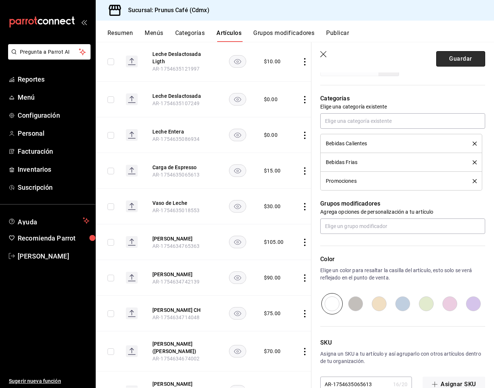
click at [447, 59] on button "Guardar" at bounding box center [460, 58] width 49 height 15
type textarea "x"
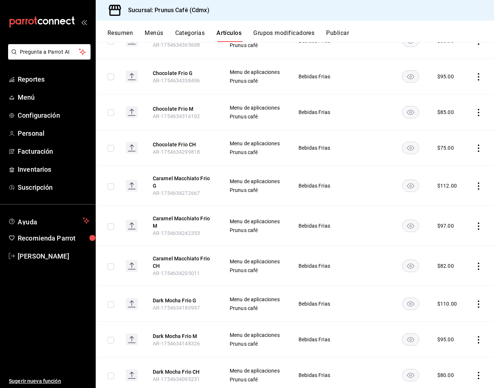
click at [119, 31] on button "Resumen" at bounding box center [119, 35] width 25 height 13
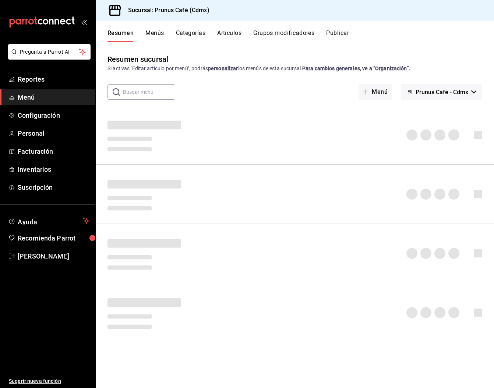
click at [118, 33] on button "Resumen" at bounding box center [120, 35] width 26 height 13
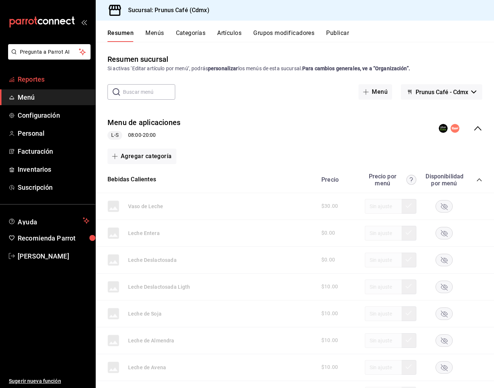
click at [63, 77] on span "Reportes" at bounding box center [54, 79] width 72 height 10
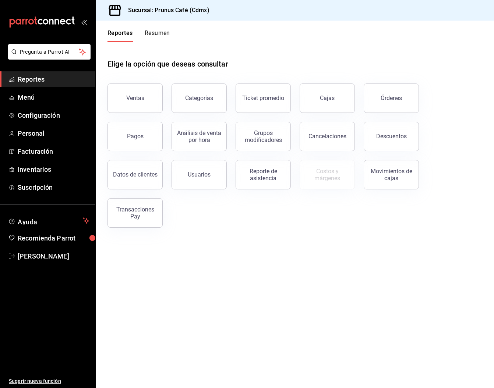
click at [159, 34] on button "Resumen" at bounding box center [157, 35] width 25 height 13
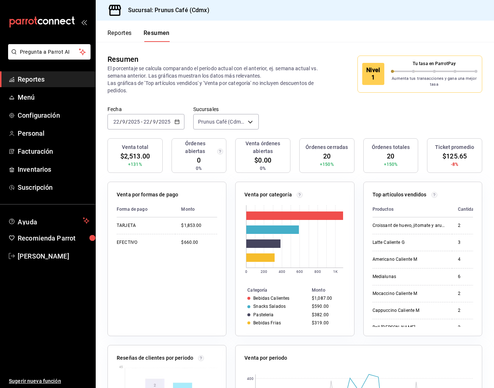
click at [114, 29] on div "Reportes Resumen" at bounding box center [133, 31] width 74 height 21
click at [115, 32] on button "Reportes" at bounding box center [119, 35] width 24 height 13
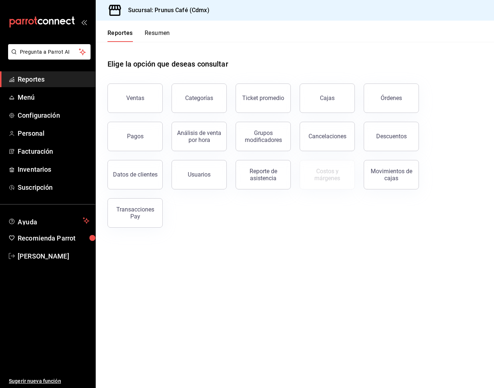
click at [150, 33] on button "Resumen" at bounding box center [157, 35] width 25 height 13
